Goal: Information Seeking & Learning: Learn about a topic

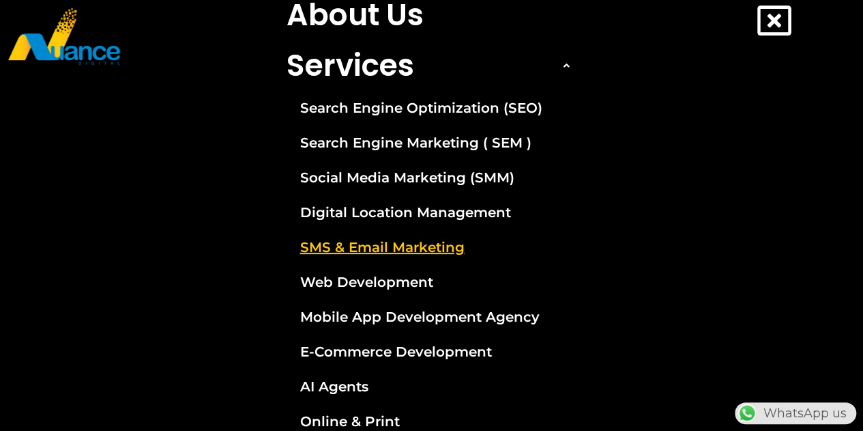
scroll to position [136, 0]
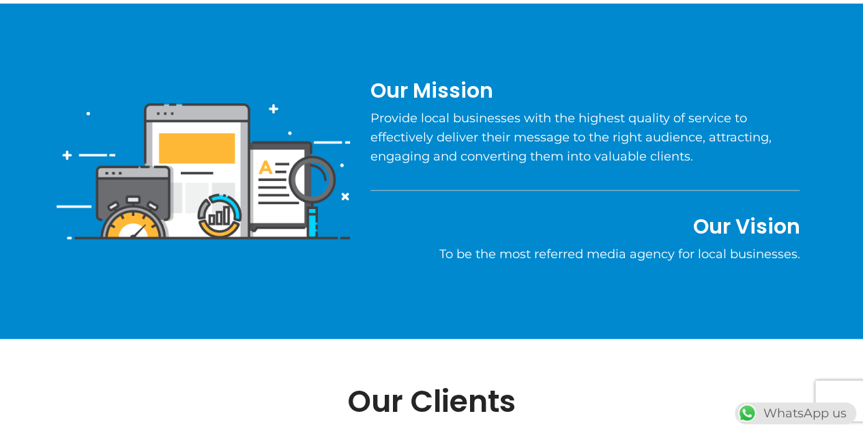
scroll to position [955, 0]
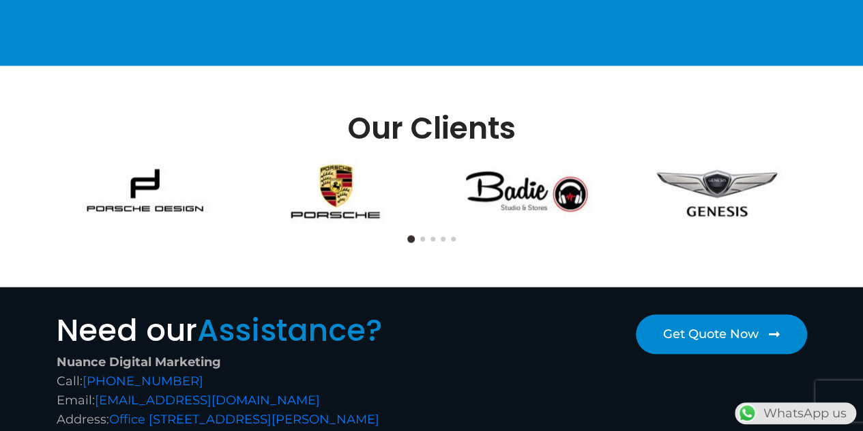
click at [421, 238] on button at bounding box center [422, 238] width 5 height 5
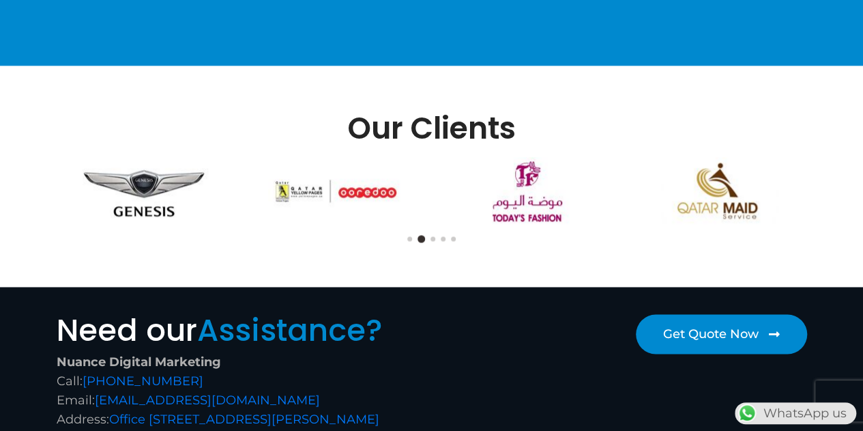
click at [434, 238] on button at bounding box center [433, 238] width 5 height 5
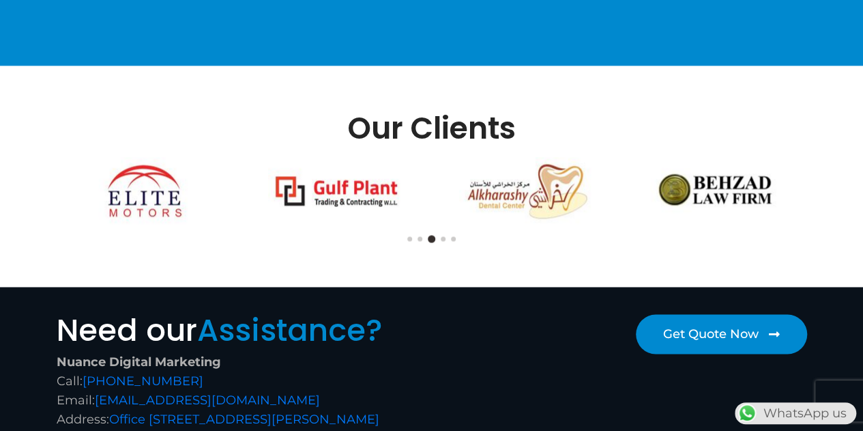
click at [443, 239] on button at bounding box center [443, 238] width 5 height 5
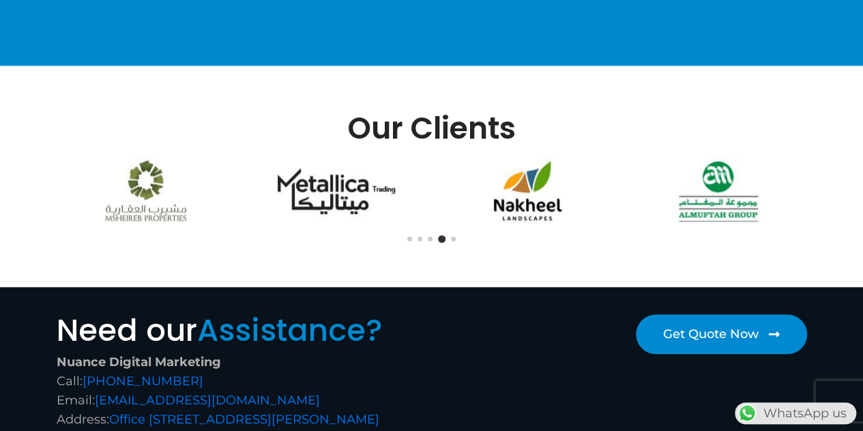
click at [454, 236] on button at bounding box center [453, 238] width 5 height 5
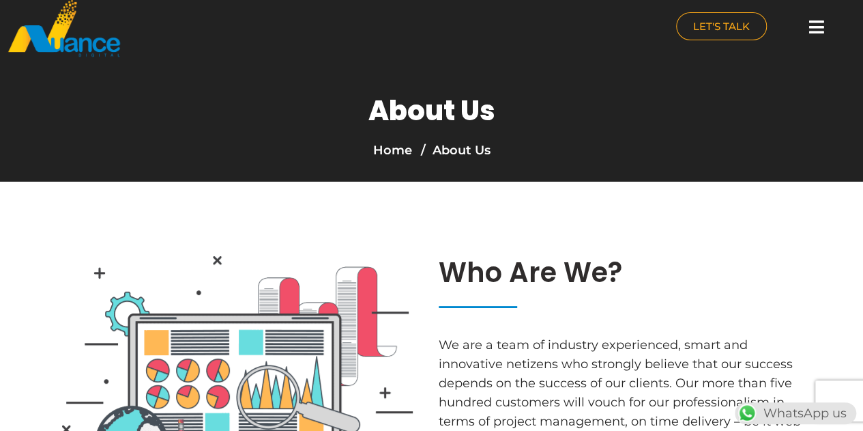
scroll to position [0, 0]
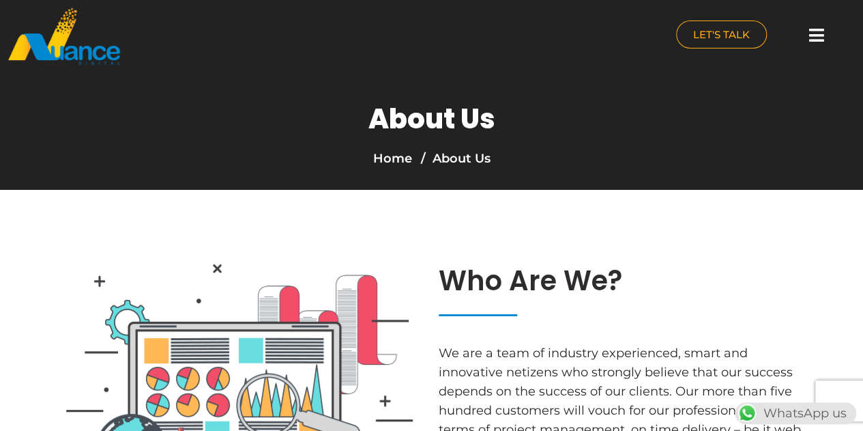
click at [808, 39] on div at bounding box center [816, 35] width 27 height 30
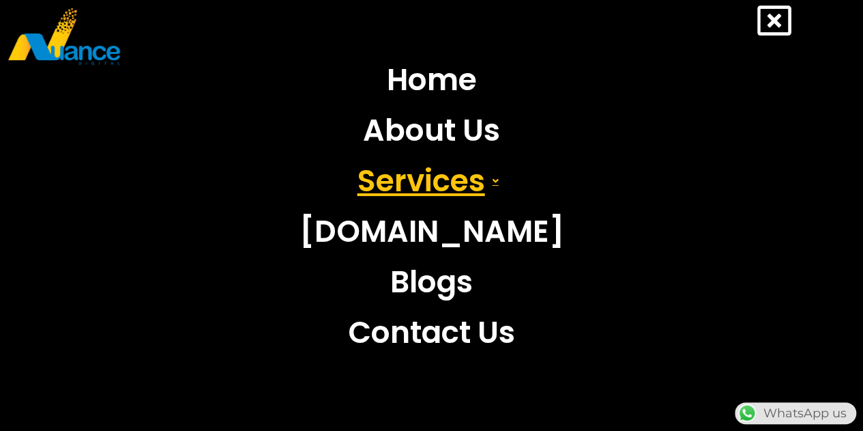
click at [458, 178] on link "Services" at bounding box center [431, 181] width 285 height 50
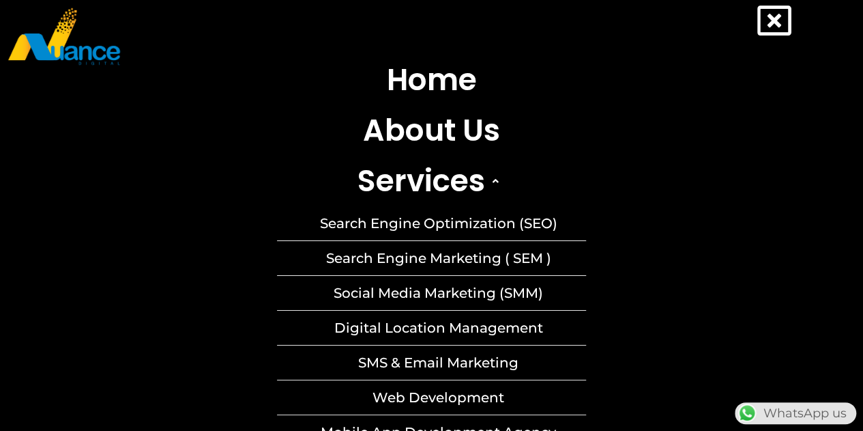
click at [461, 298] on link "Social Media Marketing (SMM)" at bounding box center [431, 293] width 309 height 34
